Goal: Information Seeking & Learning: Learn about a topic

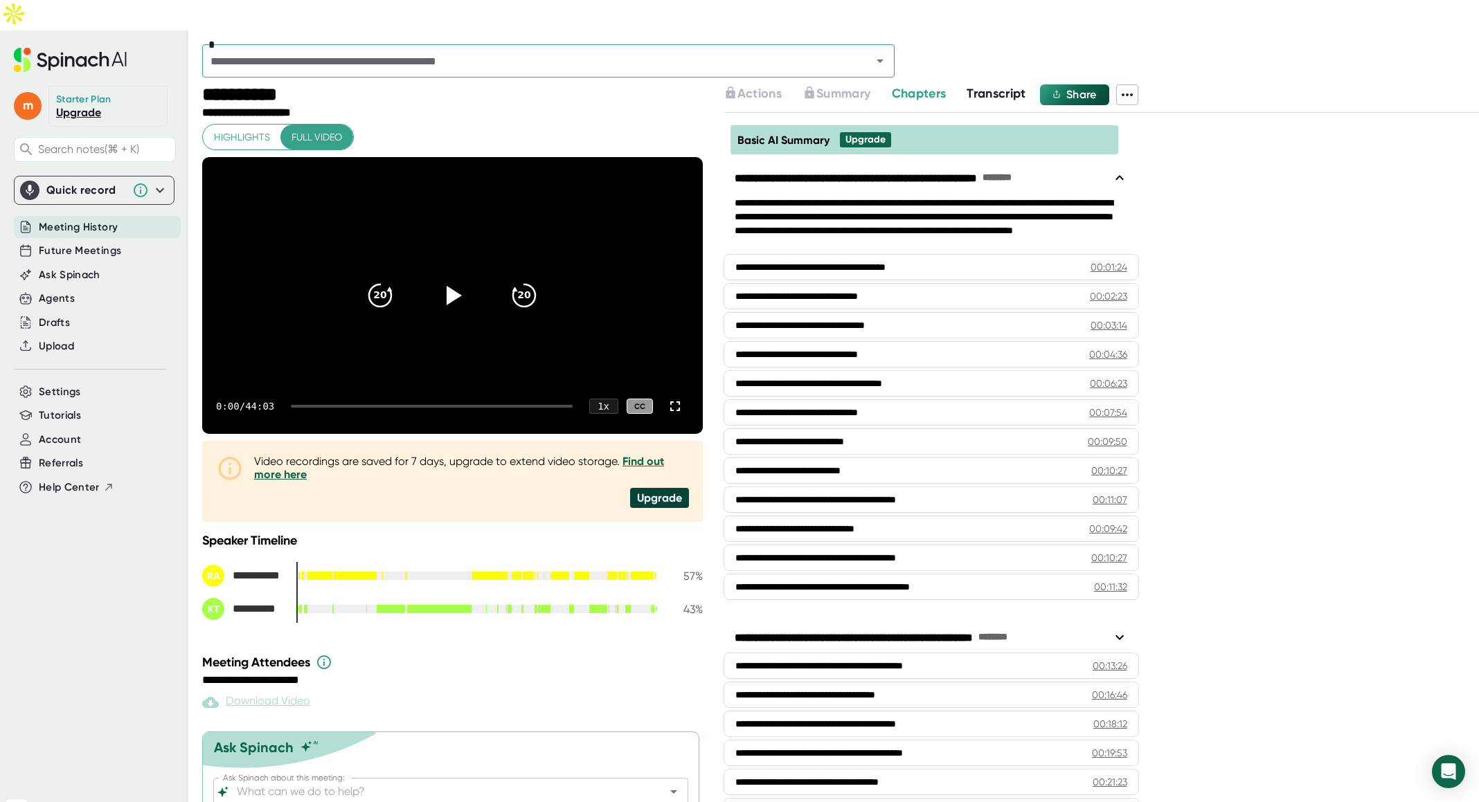
click at [995, 86] on span "Transcript" at bounding box center [997, 93] width 60 height 15
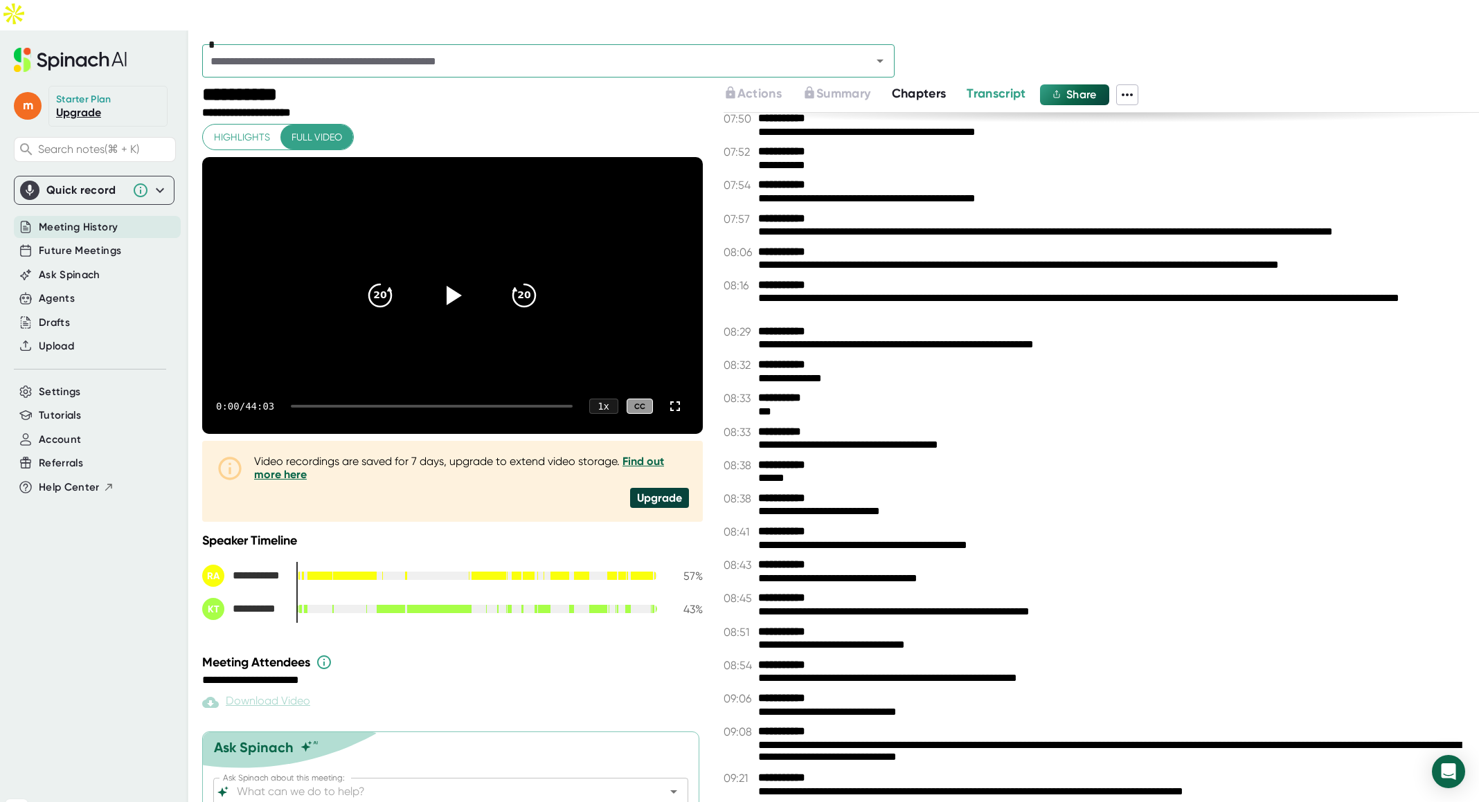
scroll to position [3388, 0]
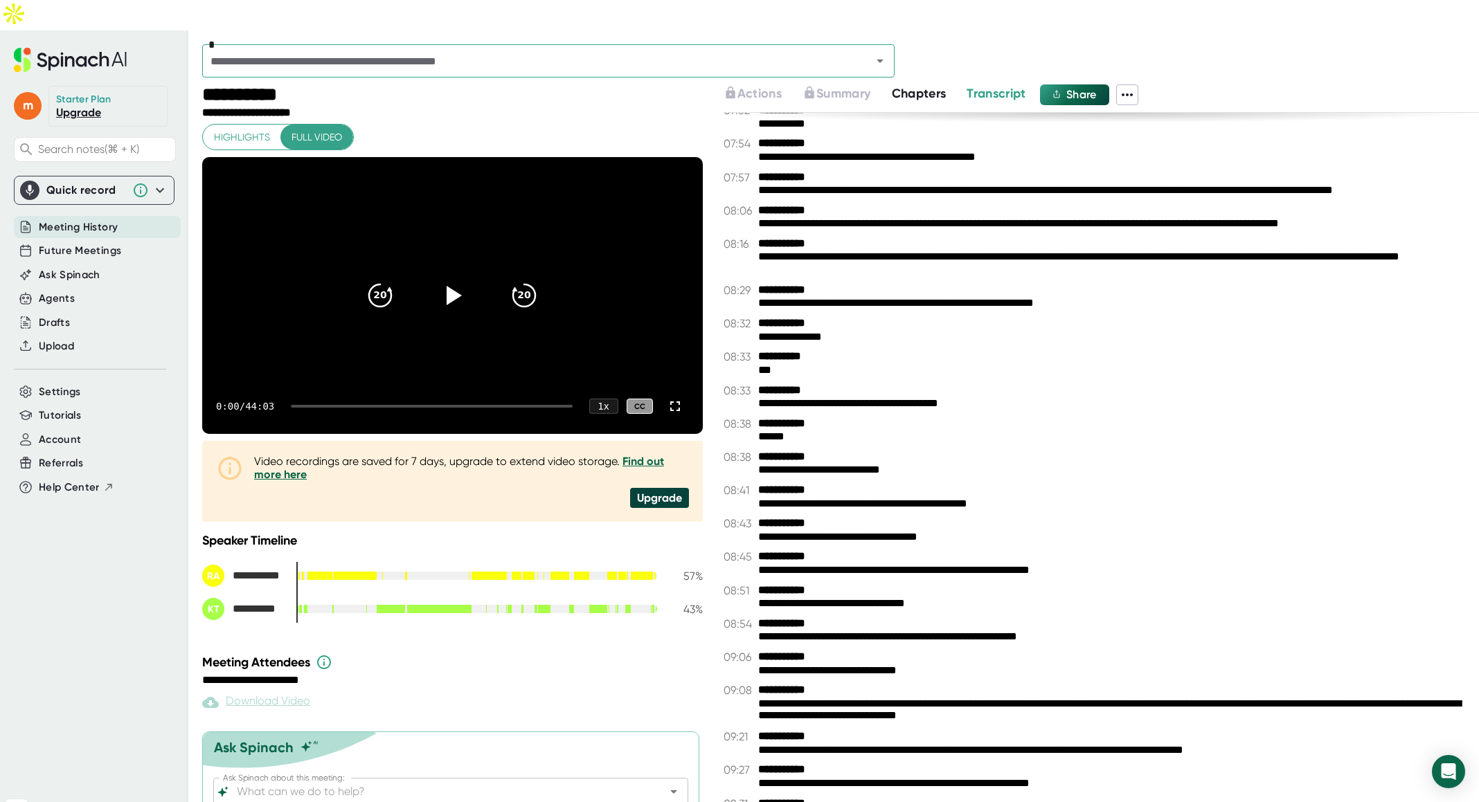
click at [1133, 93] on icon at bounding box center [1127, 94] width 11 height 3
click at [995, 132] on div at bounding box center [739, 401] width 1479 height 802
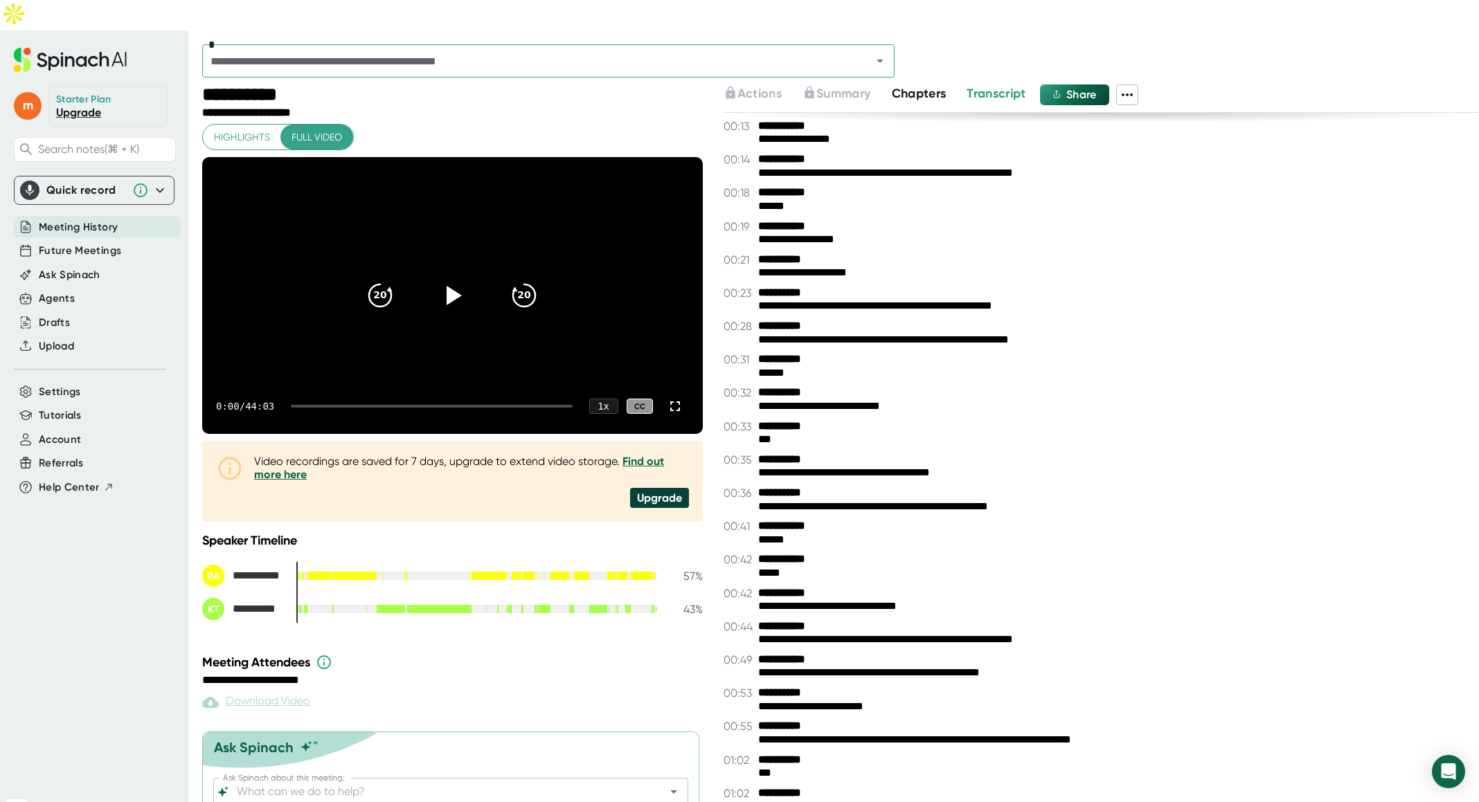
scroll to position [0, 0]
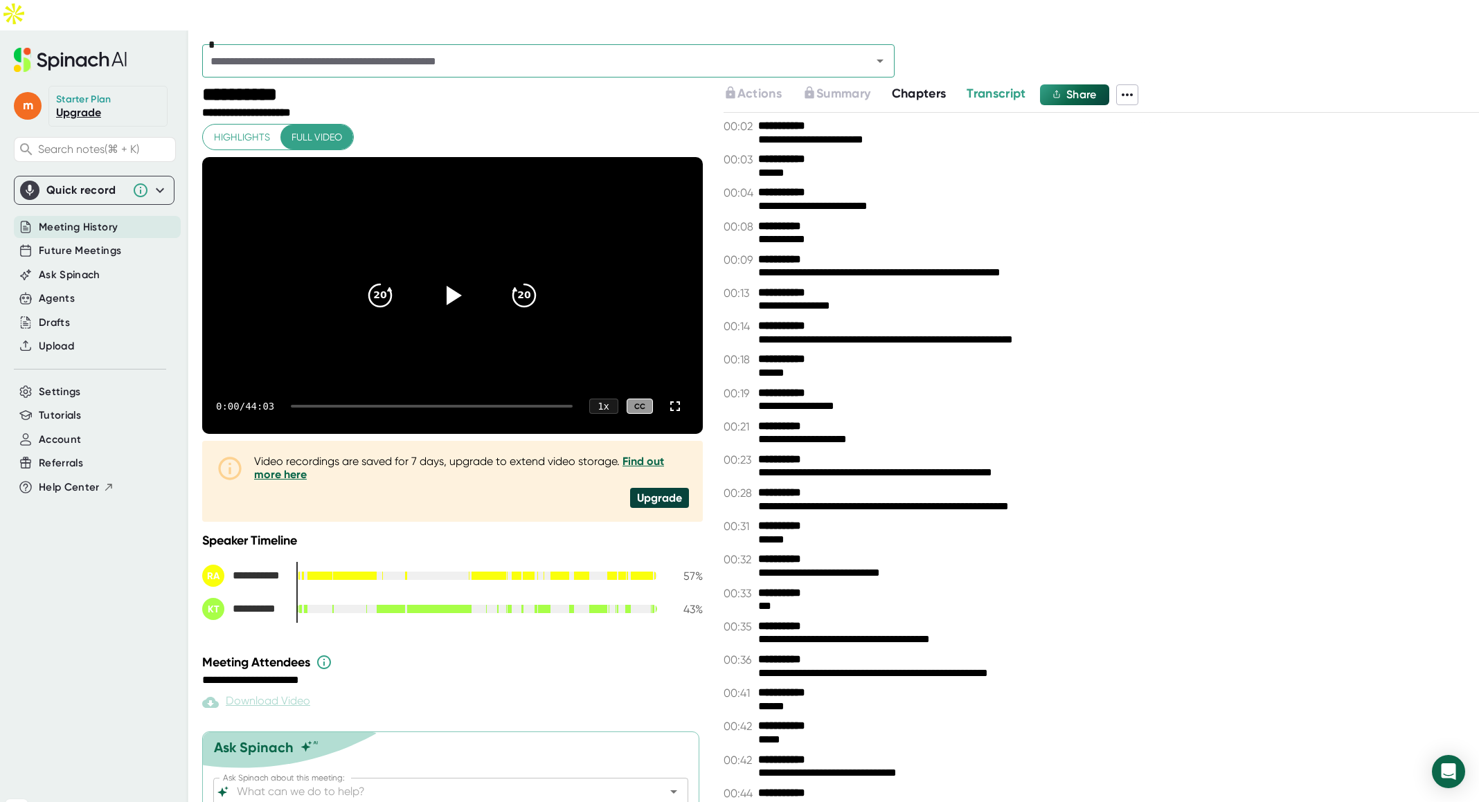
click at [919, 86] on span "Chapters" at bounding box center [919, 93] width 55 height 15
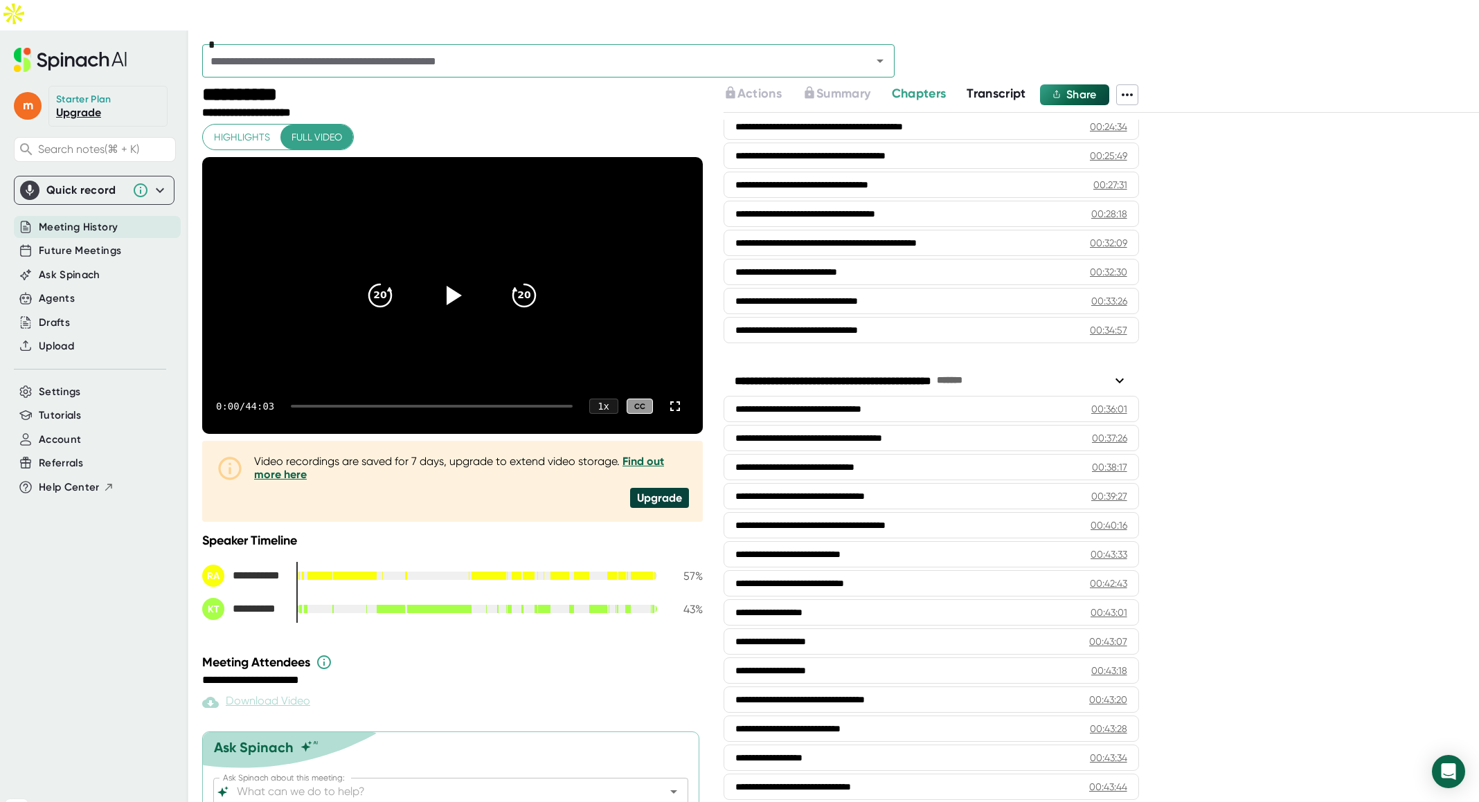
scroll to position [29, 0]
